Goal: Task Accomplishment & Management: Complete application form

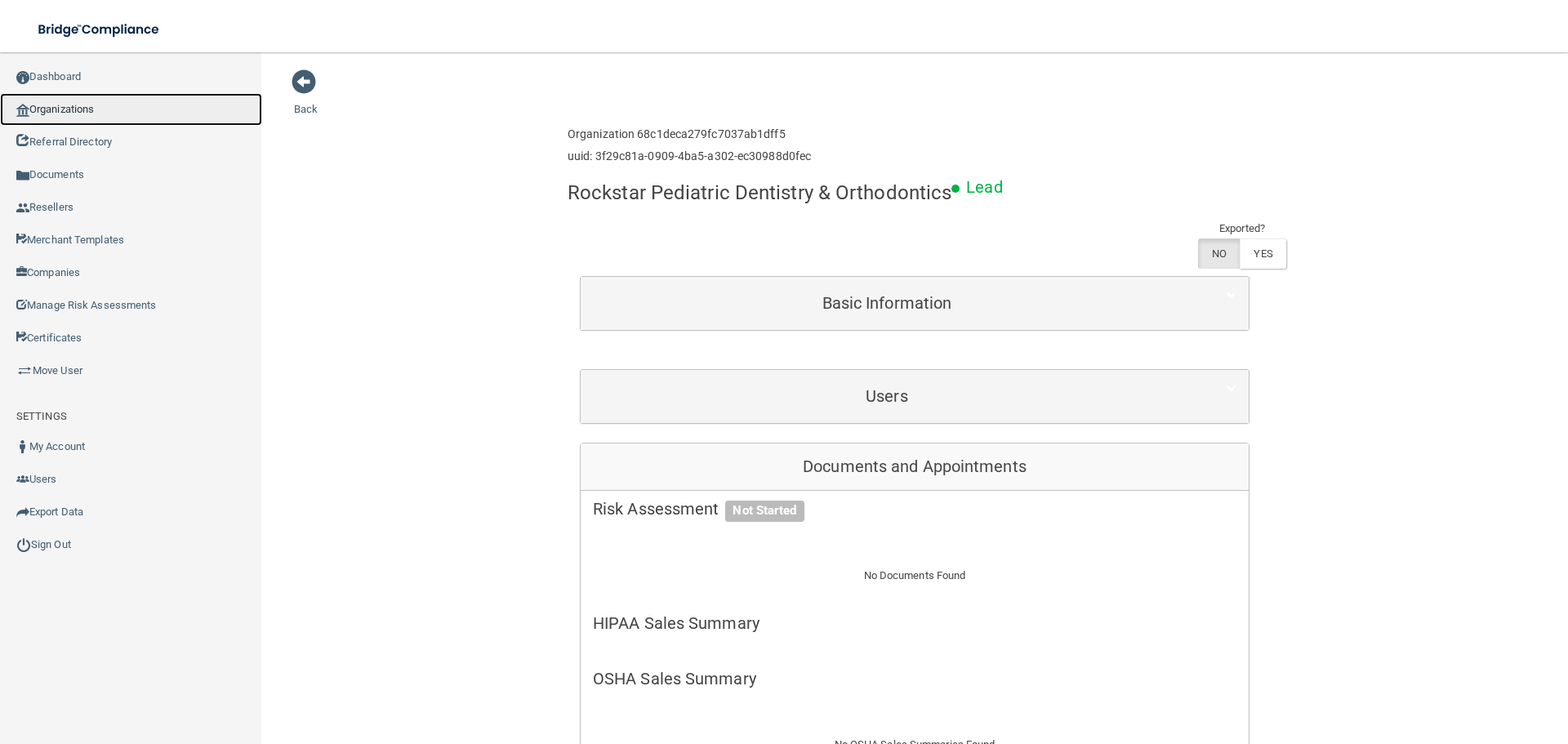
click at [76, 105] on link "Organizations" at bounding box center [131, 109] width 262 height 32
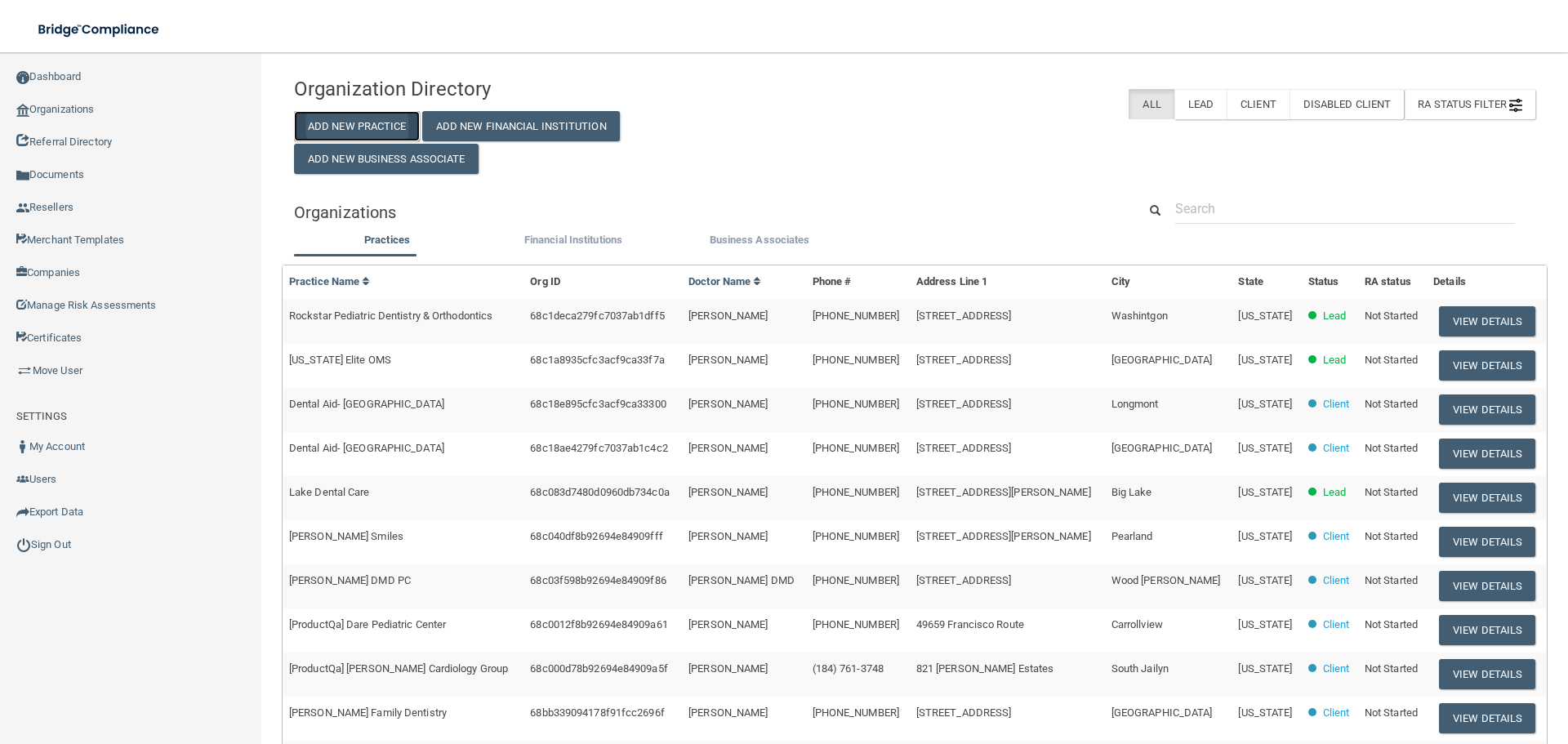
click at [384, 112] on button "Add New Practice" at bounding box center [357, 126] width 126 height 30
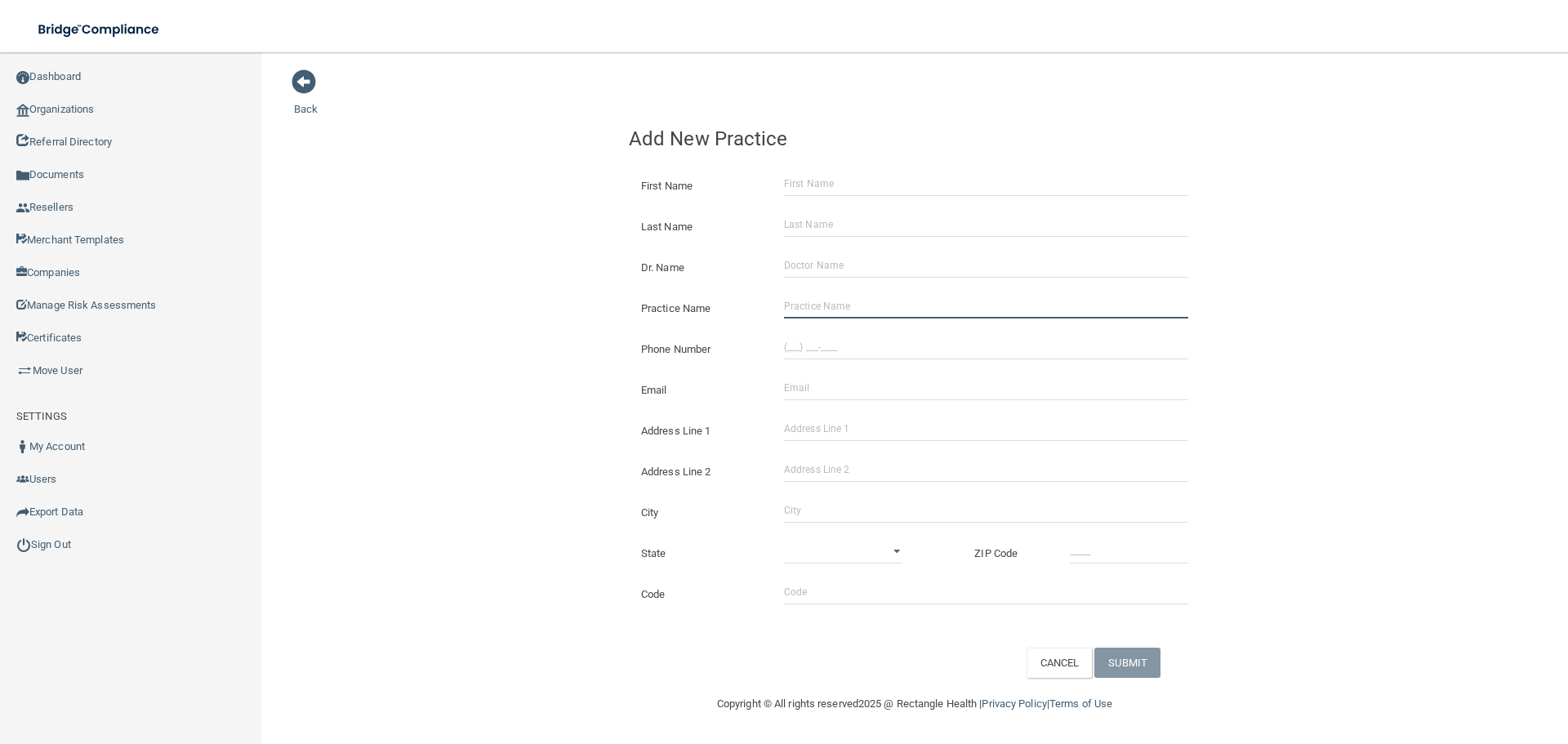
click at [847, 307] on input "Practice Name" at bounding box center [986, 306] width 405 height 24
paste input "Medprem Urgent Care Center BTR"
type input "Medprem Urgent Care Center BTR"
click at [873, 368] on div "Email The email address is already taken" at bounding box center [915, 384] width 596 height 41
drag, startPoint x: 853, startPoint y: 348, endPoint x: 672, endPoint y: 326, distance: 182.3
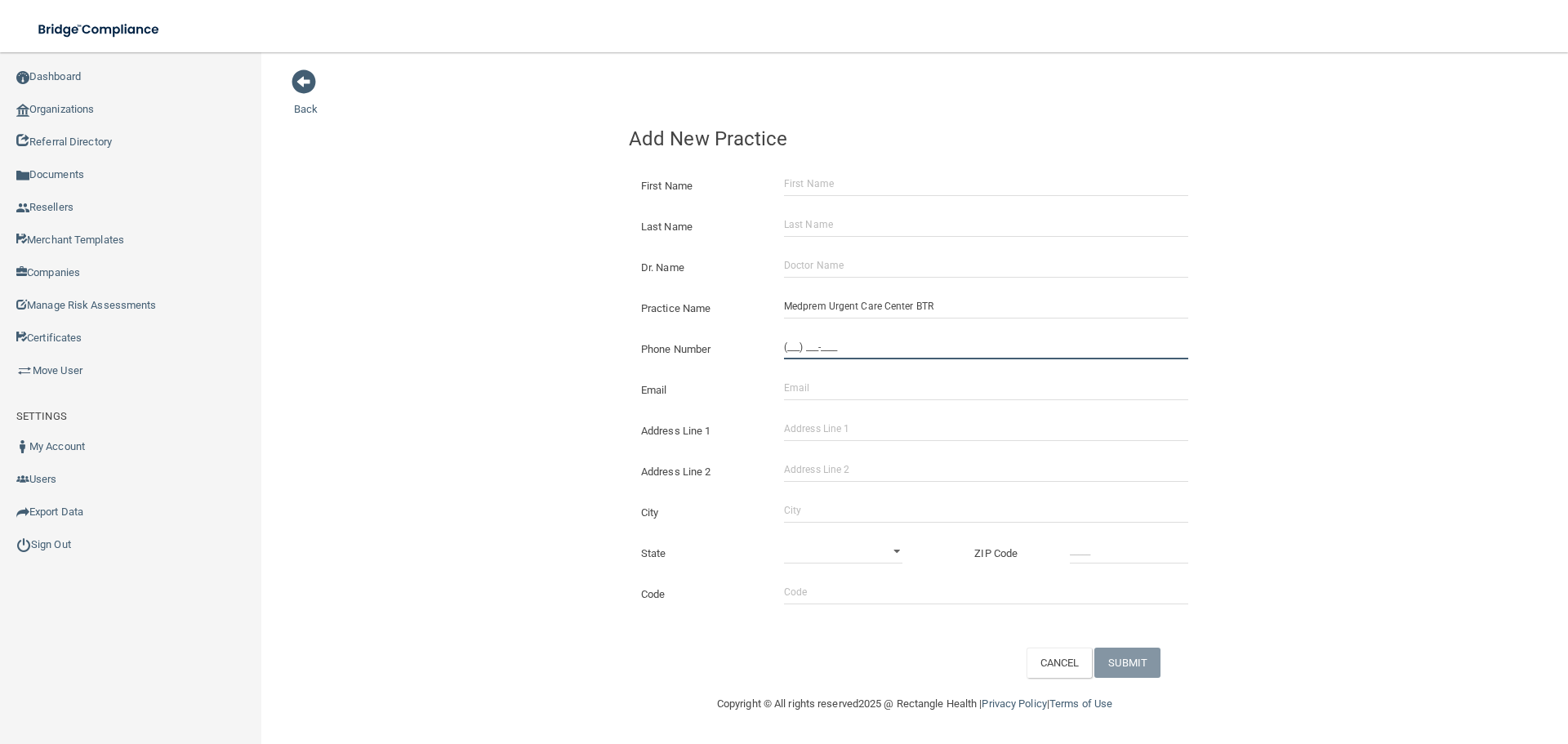
click at [853, 348] on input "(___) ___-____" at bounding box center [986, 347] width 405 height 24
paste input "972) 203-9000"
type input "(972) 203-9000"
click at [516, 300] on div "Back Add New Practice First Name Last Name Dr. Name Practice Name Medprem Urgen…" at bounding box center [915, 372] width 1241 height 609
click at [801, 420] on input "Address Line 1" at bounding box center [986, 428] width 405 height 24
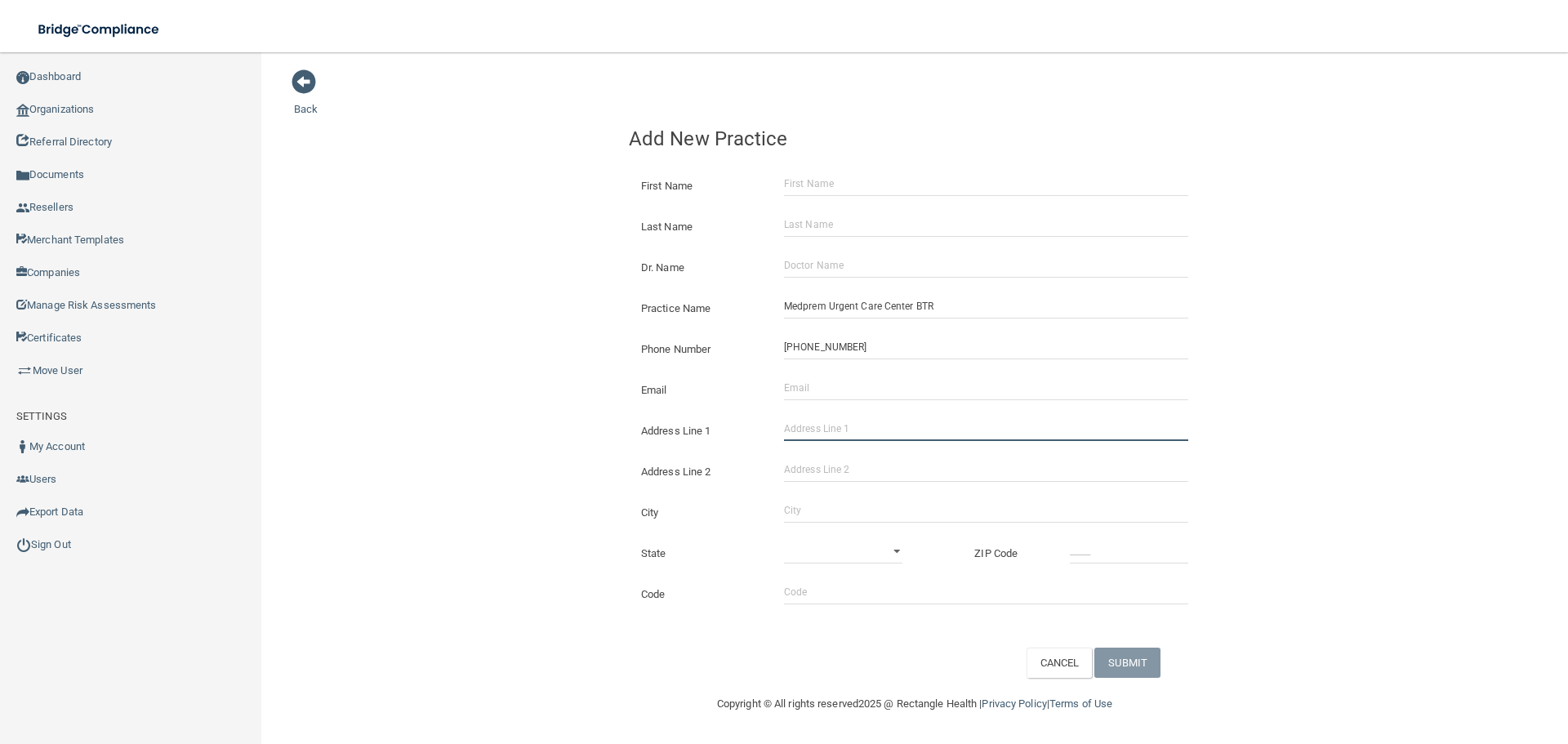
paste input "3705 N Belt Line Rd Suite 150"
drag, startPoint x: 934, startPoint y: 431, endPoint x: 873, endPoint y: 436, distance: 61.2
click at [873, 436] on input "3705 N Belt Line Rd Suite 150" at bounding box center [986, 428] width 405 height 24
type input "3705 N Belt Line Rd"
click at [845, 463] on input "Address Line 2" at bounding box center [986, 469] width 405 height 24
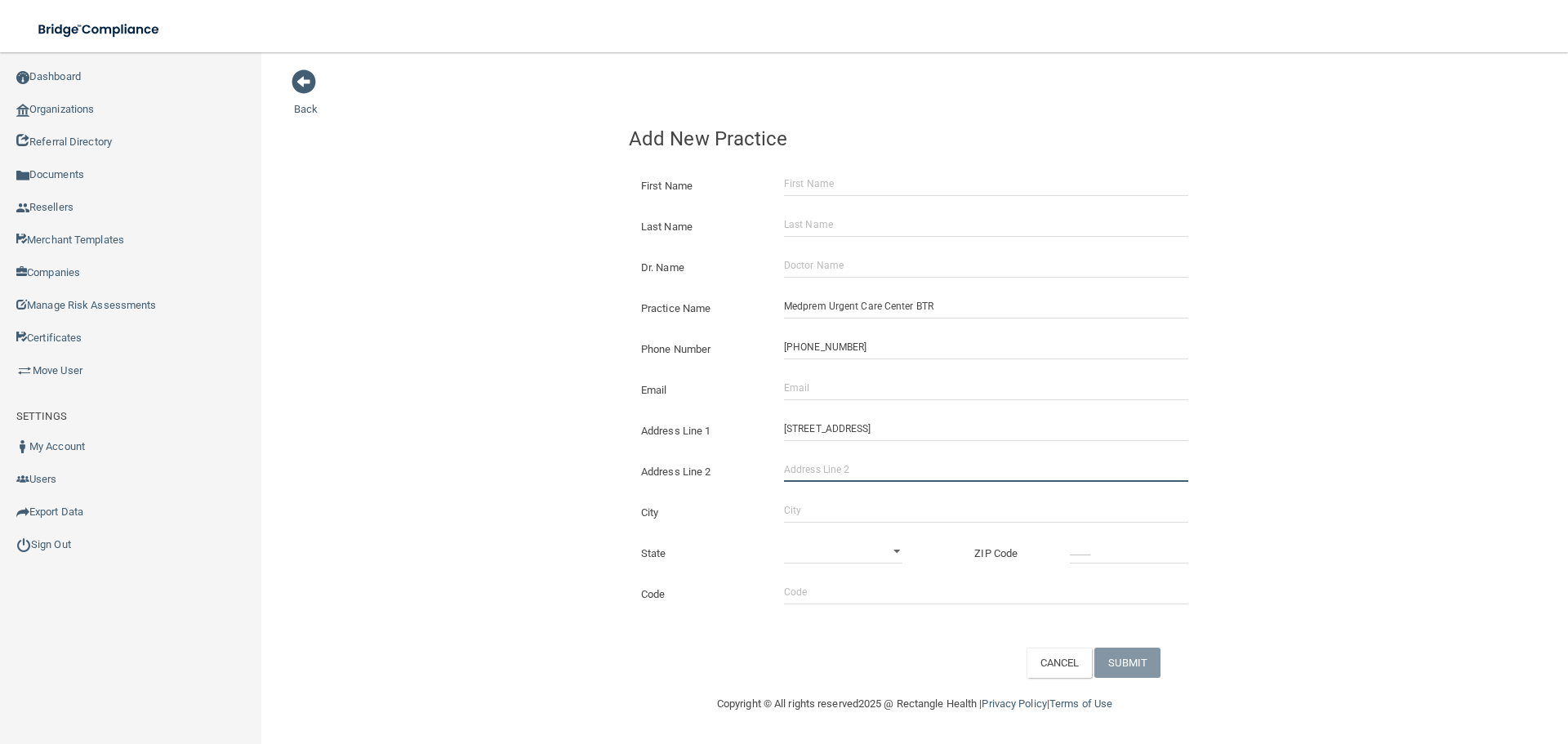
paste input "Suite 150"
type input "Suite 150"
click at [819, 508] on input "City" at bounding box center [986, 510] width 405 height 24
type input "Sunnyvale"
click at [820, 552] on select "Alabama Alaska Arizona Arkansas California Colorado Connecticut Delaware Distri…" at bounding box center [843, 550] width 118 height 24
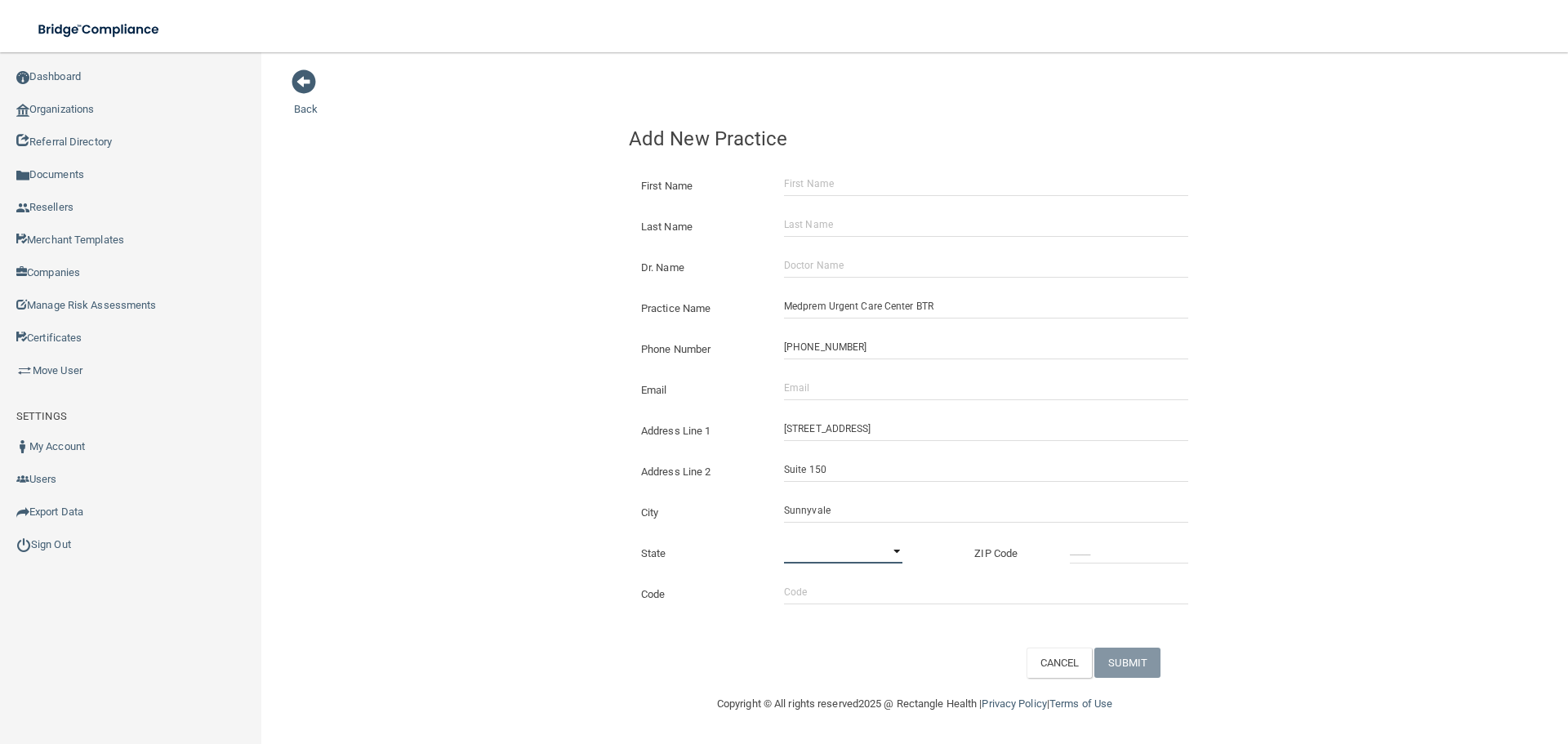
select select "43"
click at [784, 539] on select "Alabama Alaska Arizona Arkansas California Colorado Connecticut Delaware Distri…" at bounding box center [843, 550] width 118 height 24
click at [1085, 551] on input "_____" at bounding box center [1129, 550] width 118 height 24
type input "75182"
click at [399, 455] on div "Back Add New Practice First Name Last Name Dr. Name Practice Name Medprem Urgen…" at bounding box center [915, 372] width 1241 height 609
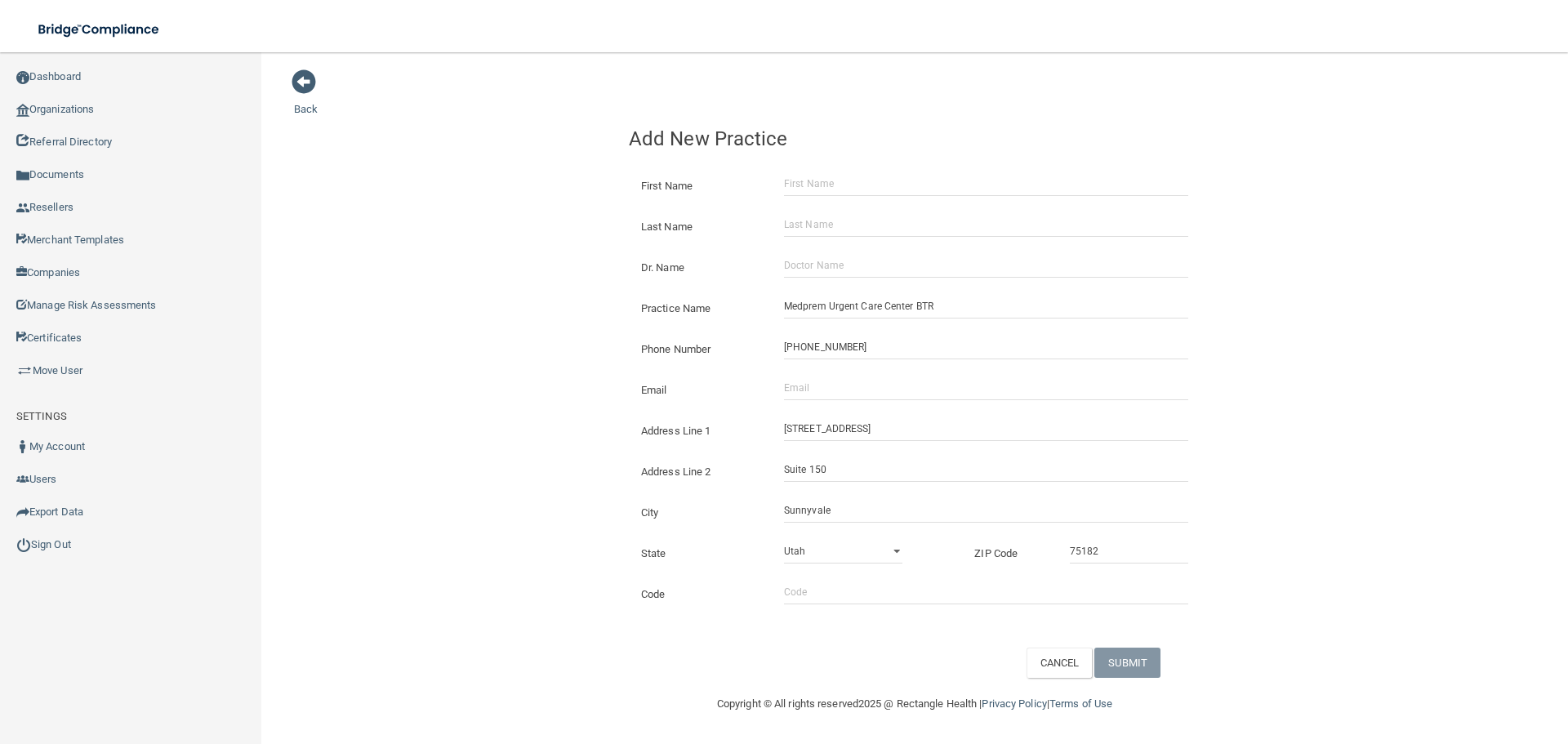
drag, startPoint x: 833, startPoint y: 407, endPoint x: 837, endPoint y: 389, distance: 18.4
click at [833, 407] on div "Address Line 1 3705 N Belt Line Rd" at bounding box center [915, 425] width 596 height 41
click at [837, 387] on input "Email" at bounding box center [986, 387] width 405 height 24
paste input "george@medpremuc.com"
type input "george@medpremuc.com"
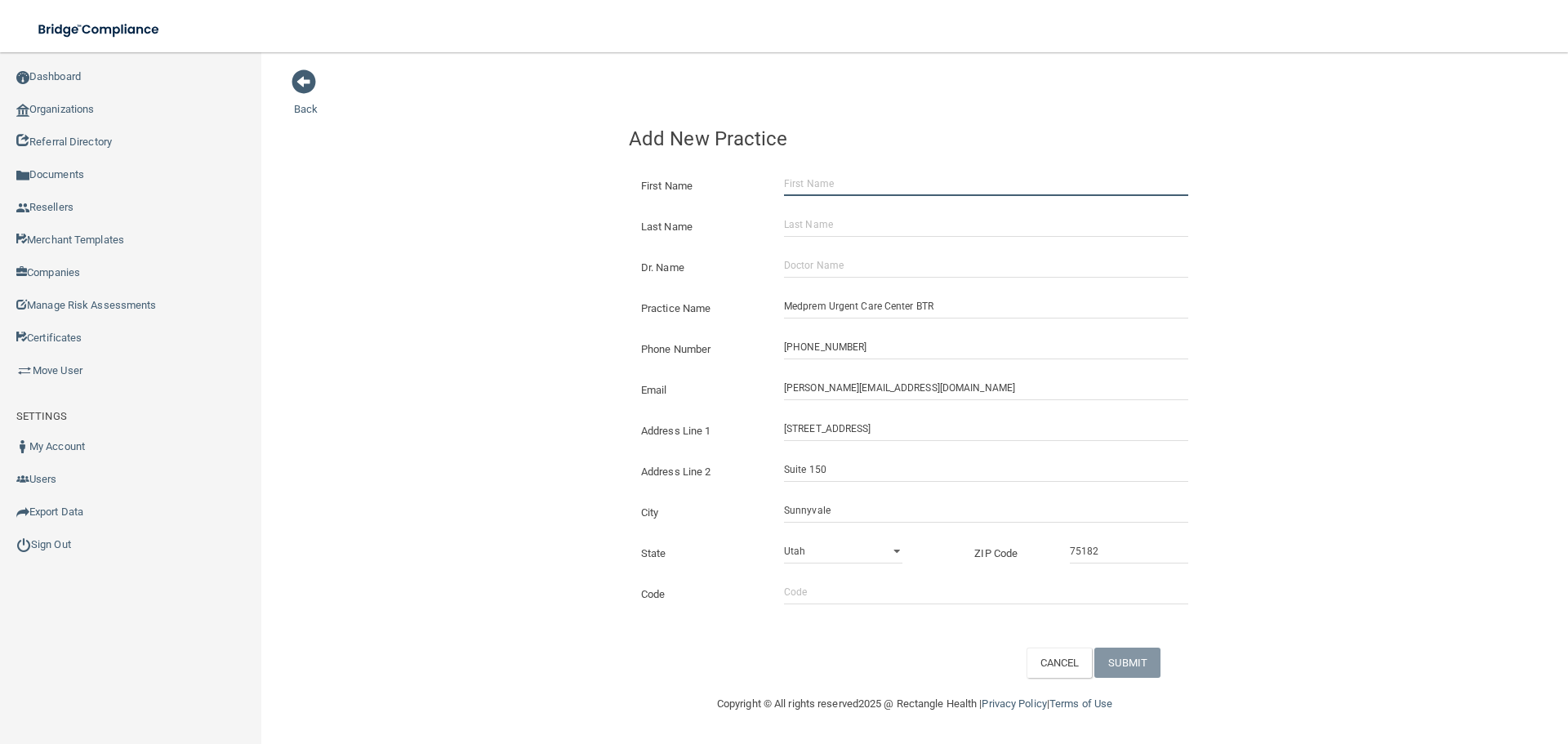
click at [798, 172] on input "First Name" at bounding box center [986, 183] width 405 height 24
paste input "George Owusu-Ansah"
drag, startPoint x: 892, startPoint y: 182, endPoint x: 837, endPoint y: 196, distance: 56.8
click at [822, 196] on input "George Owusu-Ansah" at bounding box center [986, 183] width 405 height 24
click at [864, 186] on input "George Owusu-Ansah" at bounding box center [986, 183] width 405 height 24
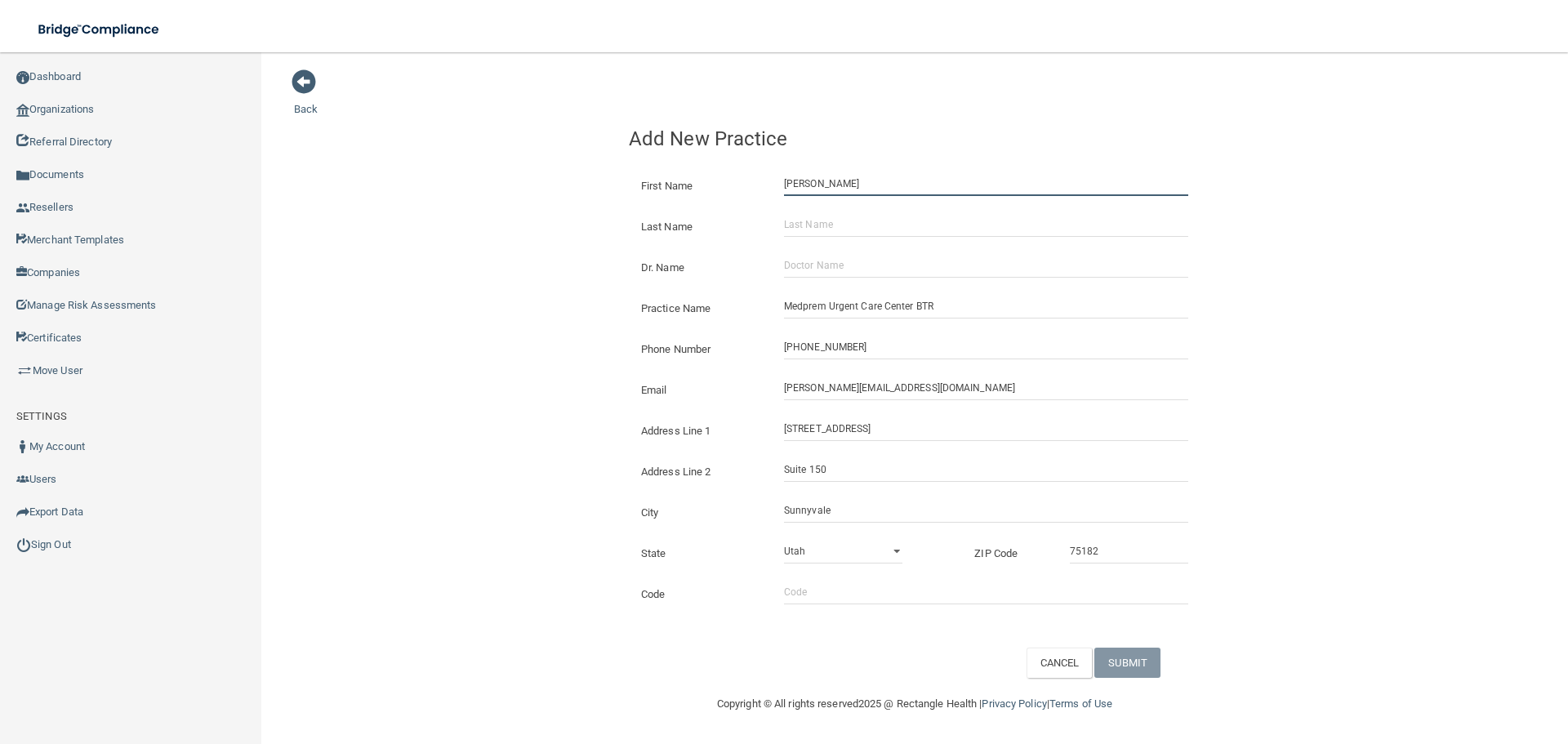
click at [864, 186] on input "George Owusu-Ansah" at bounding box center [986, 183] width 405 height 24
type input "George Owusu-Ansah"
click at [825, 262] on input "Dr. Name" at bounding box center [986, 265] width 405 height 24
paste input "George Owusu-Ansah"
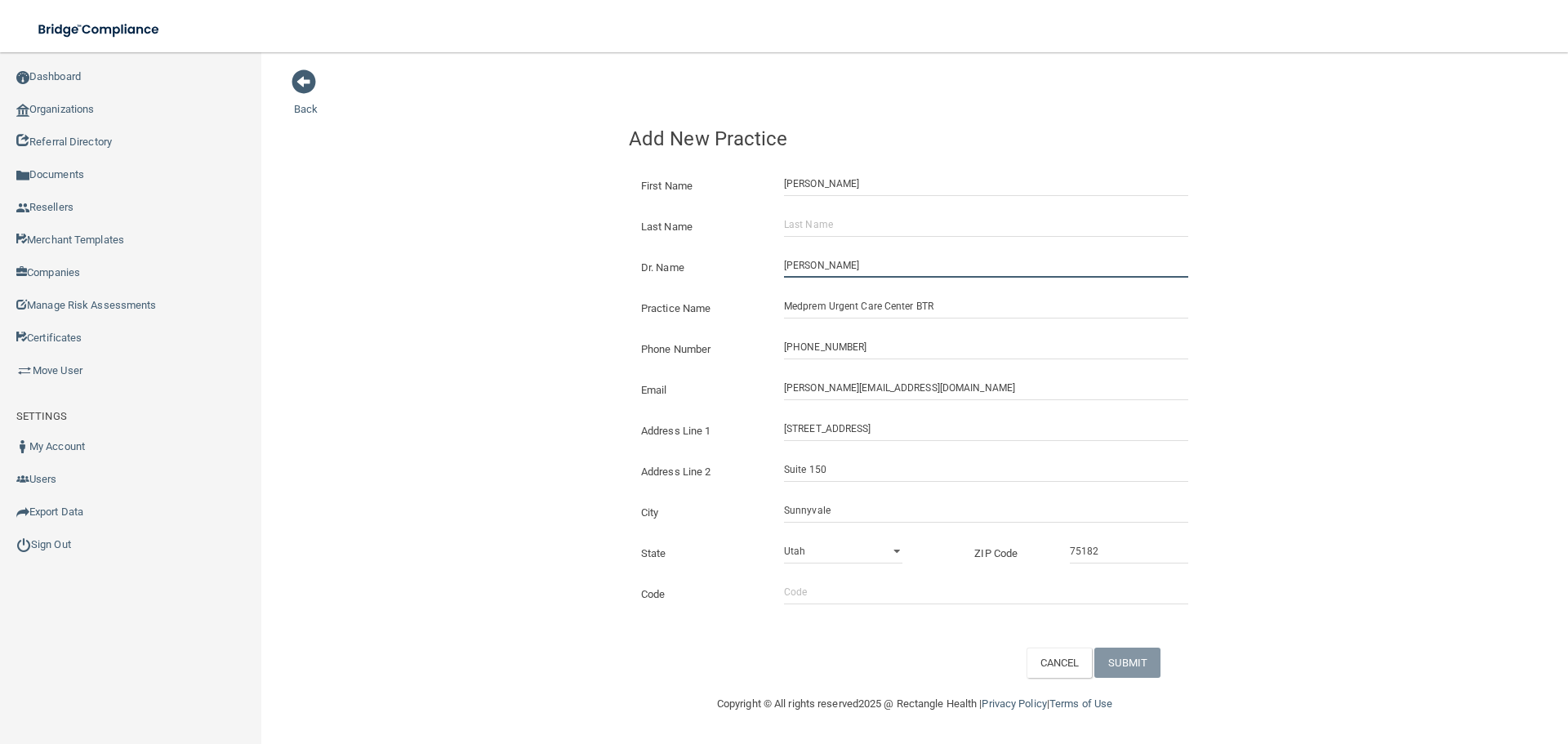
type input "George Owusu-Ansah"
drag, startPoint x: 892, startPoint y: 174, endPoint x: 821, endPoint y: 187, distance: 72.2
click at [821, 187] on input "George Owusu-Ansah" at bounding box center [986, 183] width 405 height 24
type input "George"
click at [807, 223] on input "Last Name" at bounding box center [986, 224] width 405 height 24
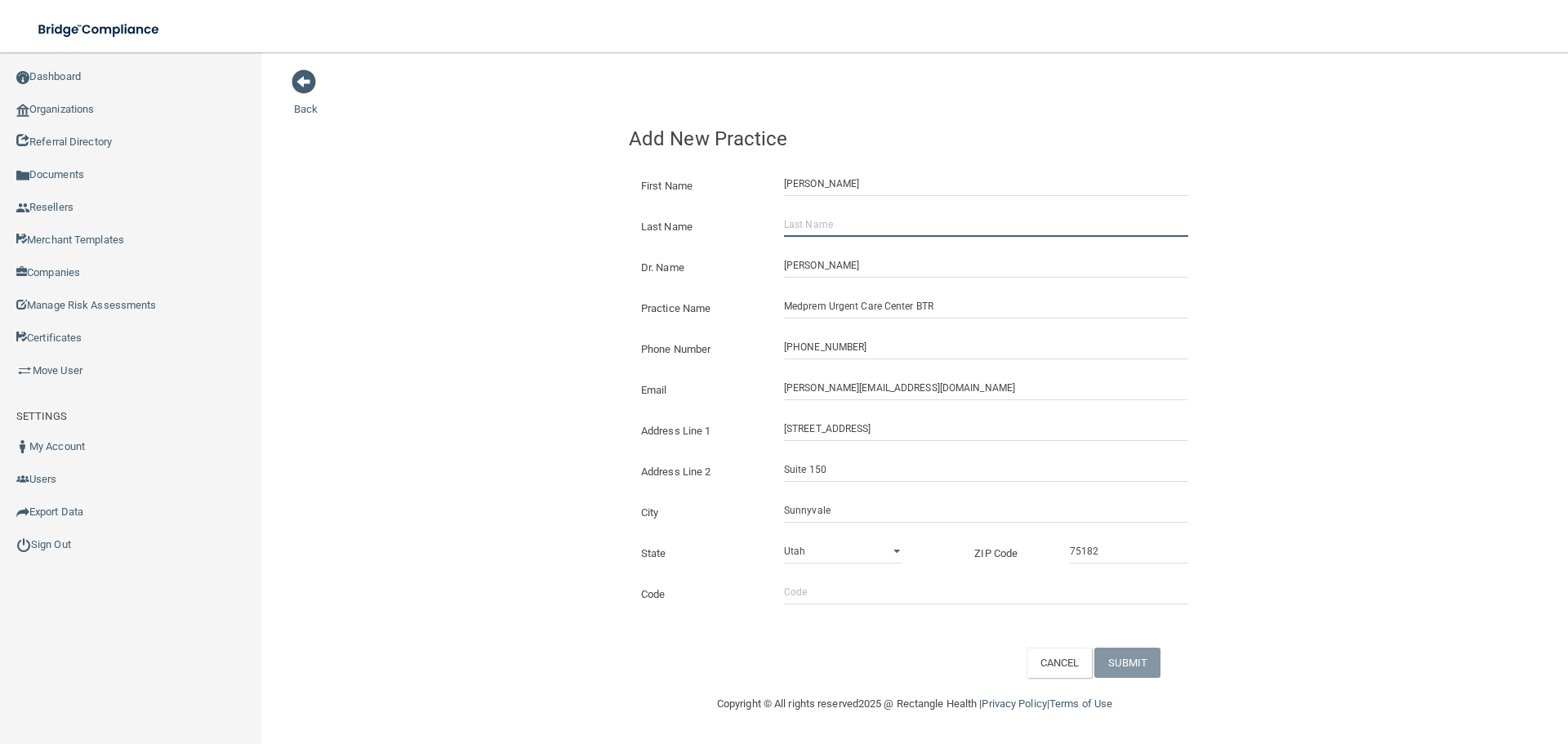
paste input "Owusu-Ansah"
type input "Owusu-Ansah"
drag, startPoint x: 1129, startPoint y: 673, endPoint x: 957, endPoint y: 613, distance: 182.2
click at [1127, 673] on button "SUBMIT" at bounding box center [1128, 663] width 66 height 30
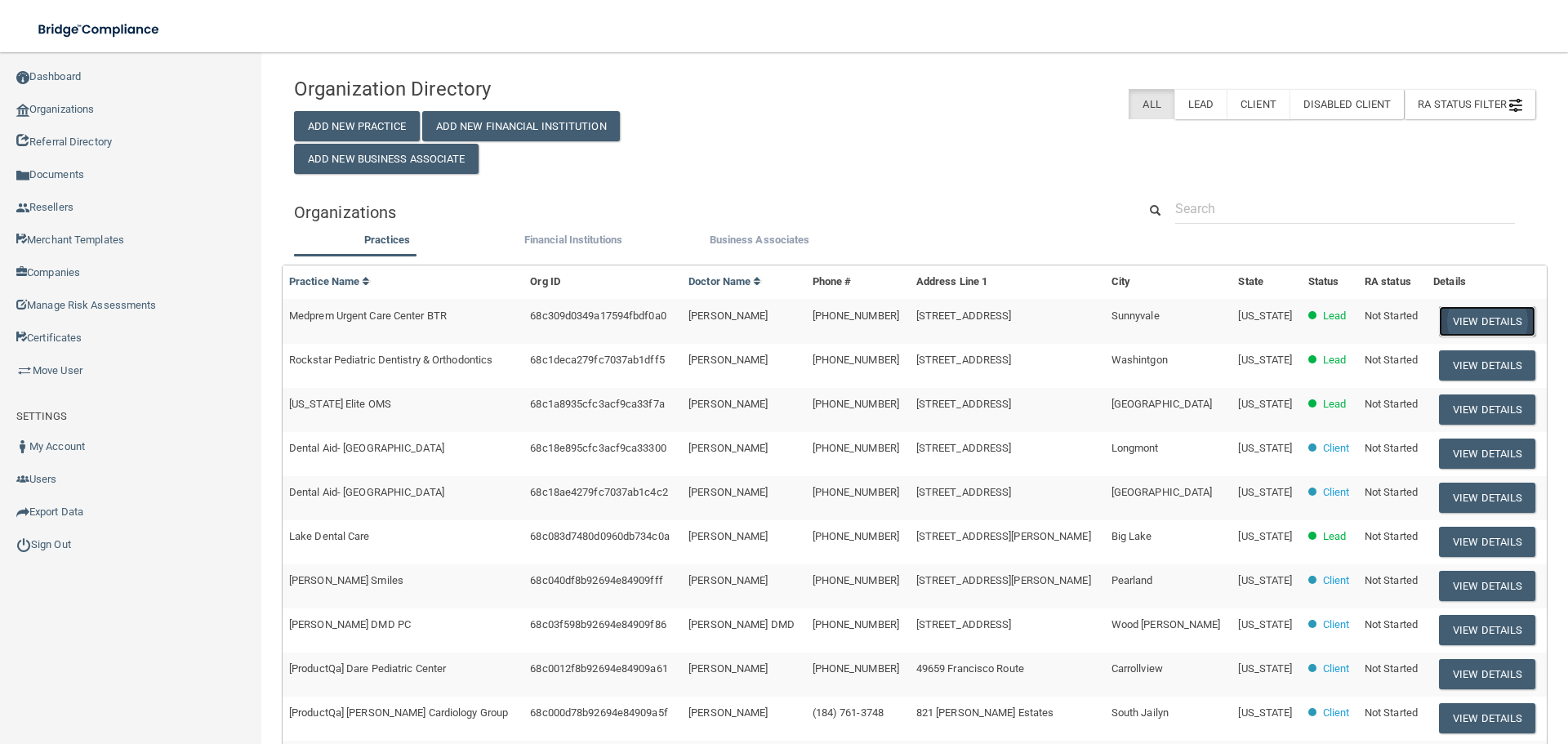
click at [1461, 324] on button "View Details" at bounding box center [1487, 321] width 97 height 30
